Goal: Check status: Check status

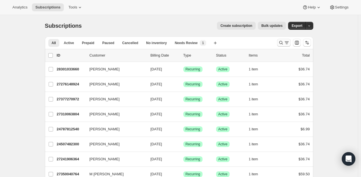
click at [280, 45] on icon "Search and filter results" at bounding box center [281, 43] width 6 height 6
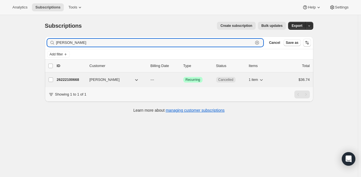
type input "[PERSON_NAME]"
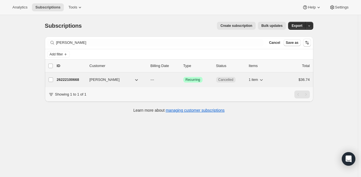
click at [72, 82] on p "26222100668" at bounding box center [71, 80] width 28 height 6
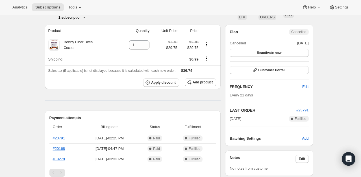
scroll to position [56, 0]
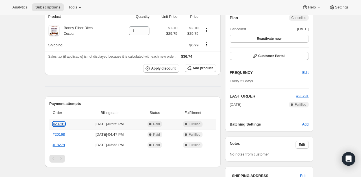
click at [62, 124] on link "#23791" at bounding box center [59, 124] width 12 height 4
click at [60, 124] on link "#23791" at bounding box center [59, 124] width 12 height 4
